Goal: Task Accomplishment & Management: Manage account settings

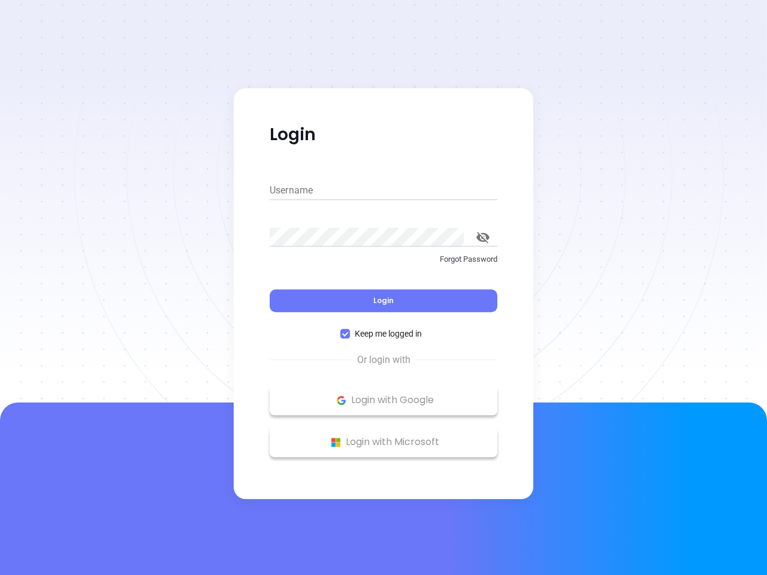
click at [383, 288] on div "Login" at bounding box center [384, 293] width 228 height 37
click at [383, 190] on input "Username" at bounding box center [384, 190] width 228 height 19
click at [483, 237] on icon "toggle password visibility" at bounding box center [482, 237] width 13 height 11
click at [383, 301] on span "Login" at bounding box center [383, 300] width 20 height 10
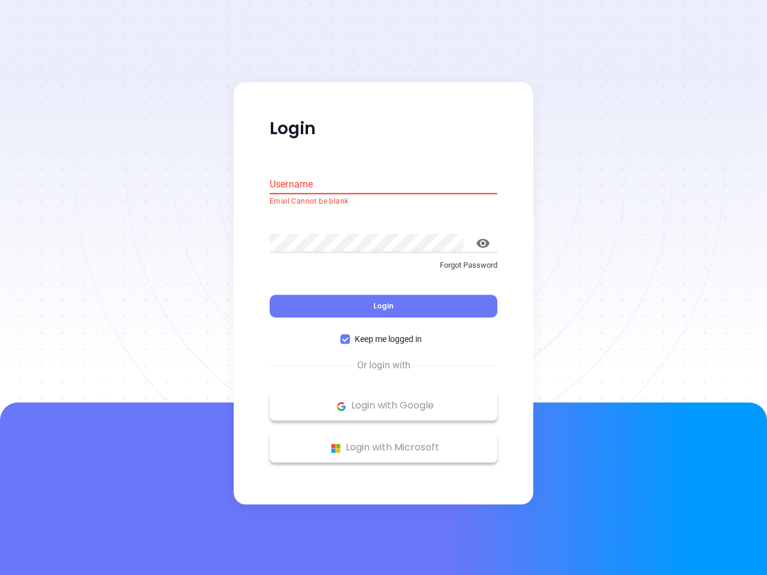
click at [383, 334] on span "Keep me logged in" at bounding box center [388, 339] width 77 height 13
click at [350, 335] on input "Keep me logged in" at bounding box center [345, 340] width 10 height 10
checkbox input "false"
click at [383, 400] on p "Login with Google" at bounding box center [384, 406] width 216 height 18
click at [383, 442] on p "Login with Microsoft" at bounding box center [384, 448] width 216 height 18
